Goal: Transaction & Acquisition: Purchase product/service

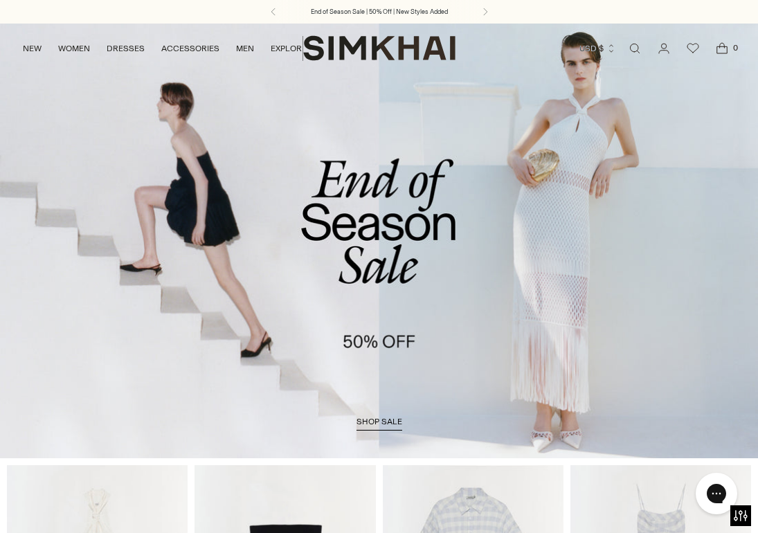
click at [364, 418] on span "shop sale" at bounding box center [379, 421] width 46 height 10
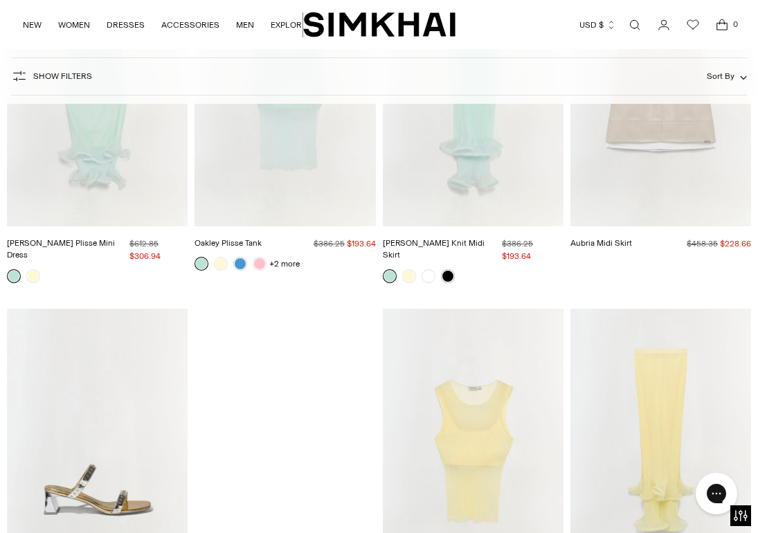
scroll to position [6047, 0]
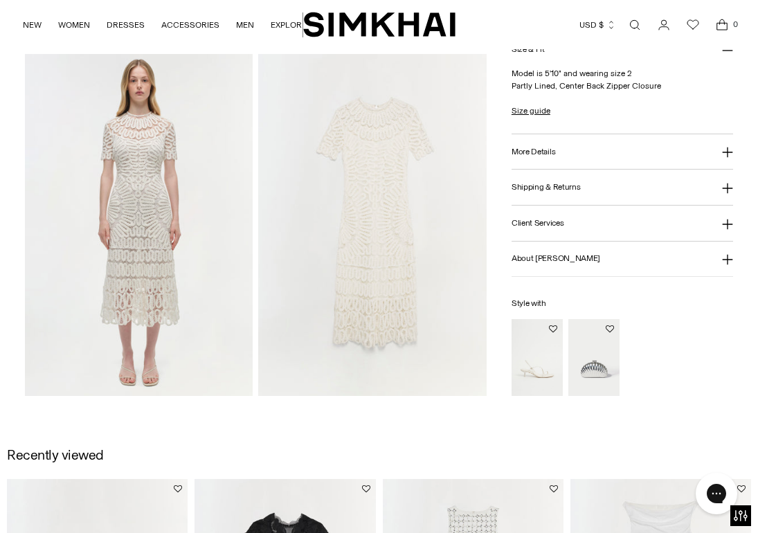
scroll to position [761, 0]
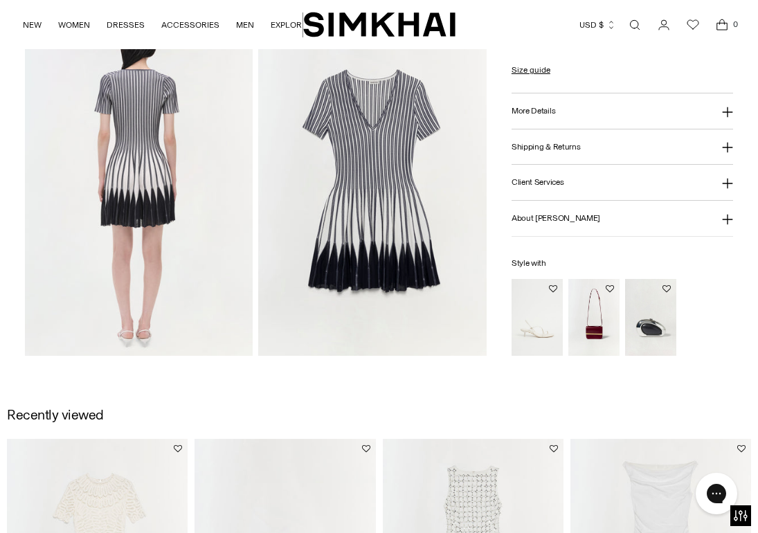
scroll to position [783, 0]
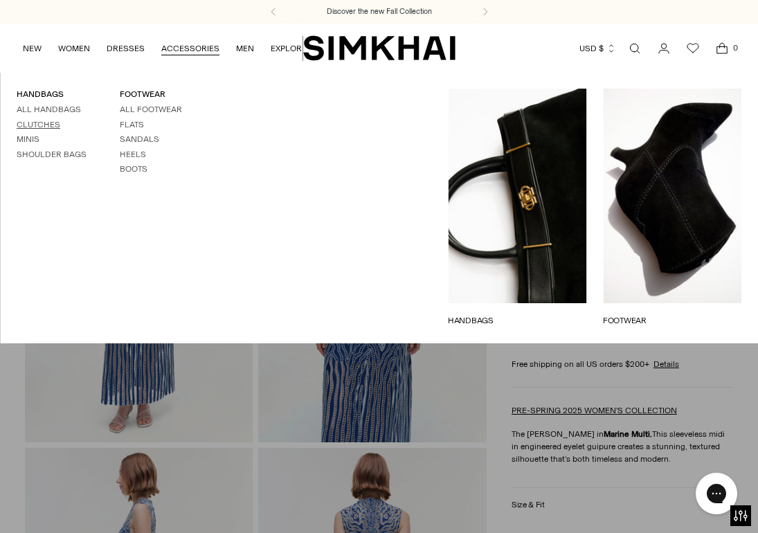
click at [40, 124] on link "Clutches" at bounding box center [39, 125] width 44 height 10
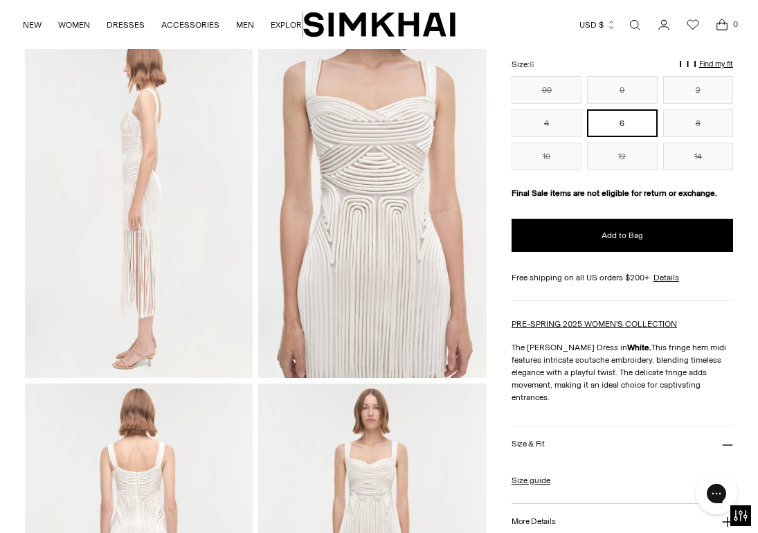
scroll to position [319, 0]
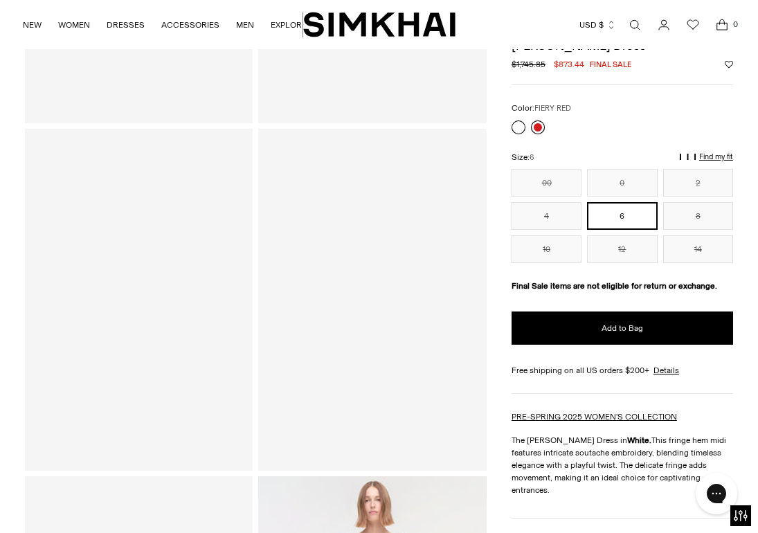
click at [540, 124] on link at bounding box center [538, 127] width 14 height 14
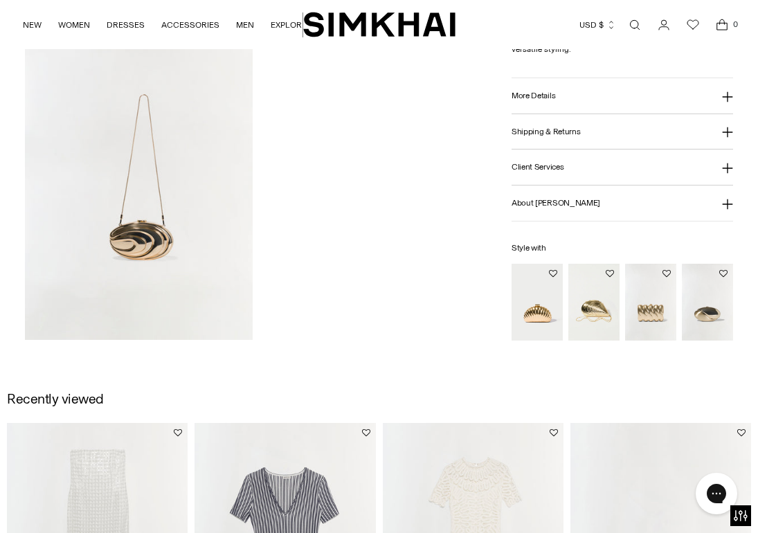
scroll to position [1146, 0]
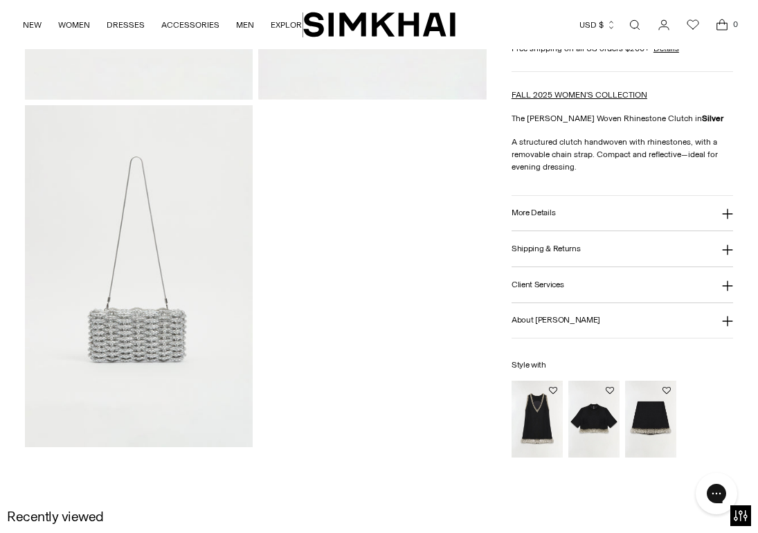
scroll to position [345, 0]
